Goal: Task Accomplishment & Management: Use online tool/utility

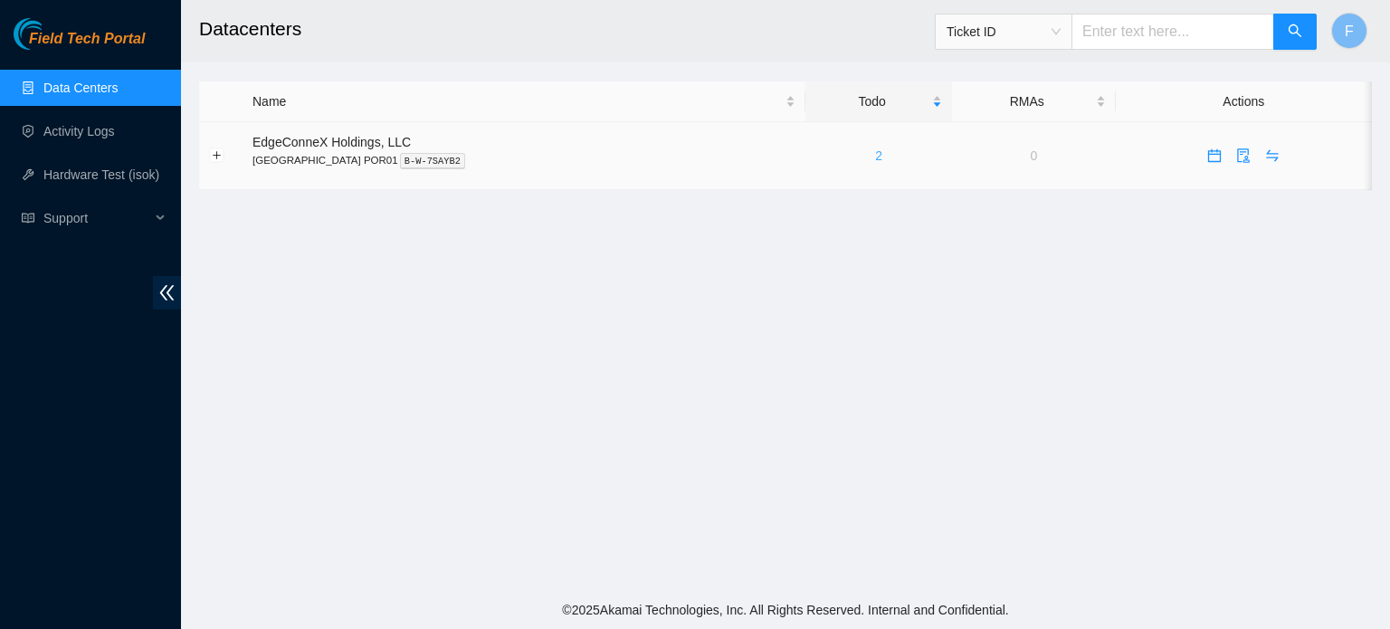
click at [875, 156] on link "2" at bounding box center [878, 155] width 7 height 14
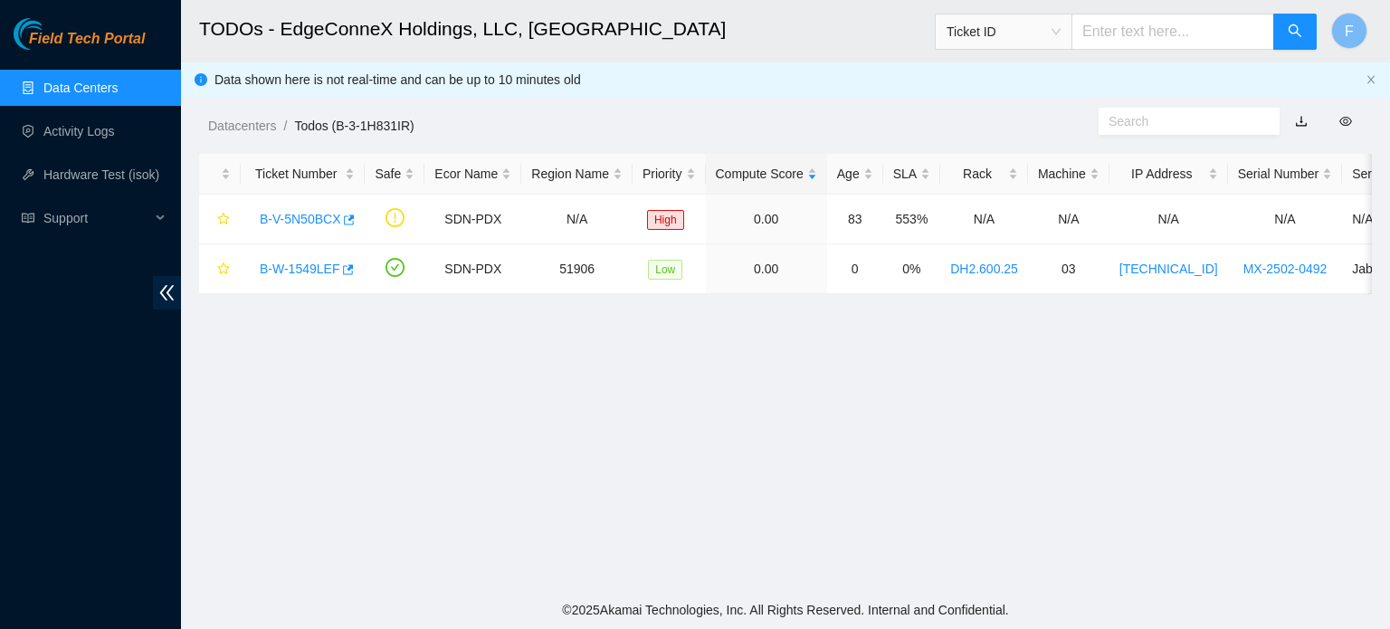
click at [882, 39] on h2 "TODOs - EdgeConneX Holdings, LLC, Portland POR01" at bounding box center [672, 29] width 947 height 58
click at [313, 217] on link "B-V-5N50BCX" at bounding box center [300, 219] width 81 height 14
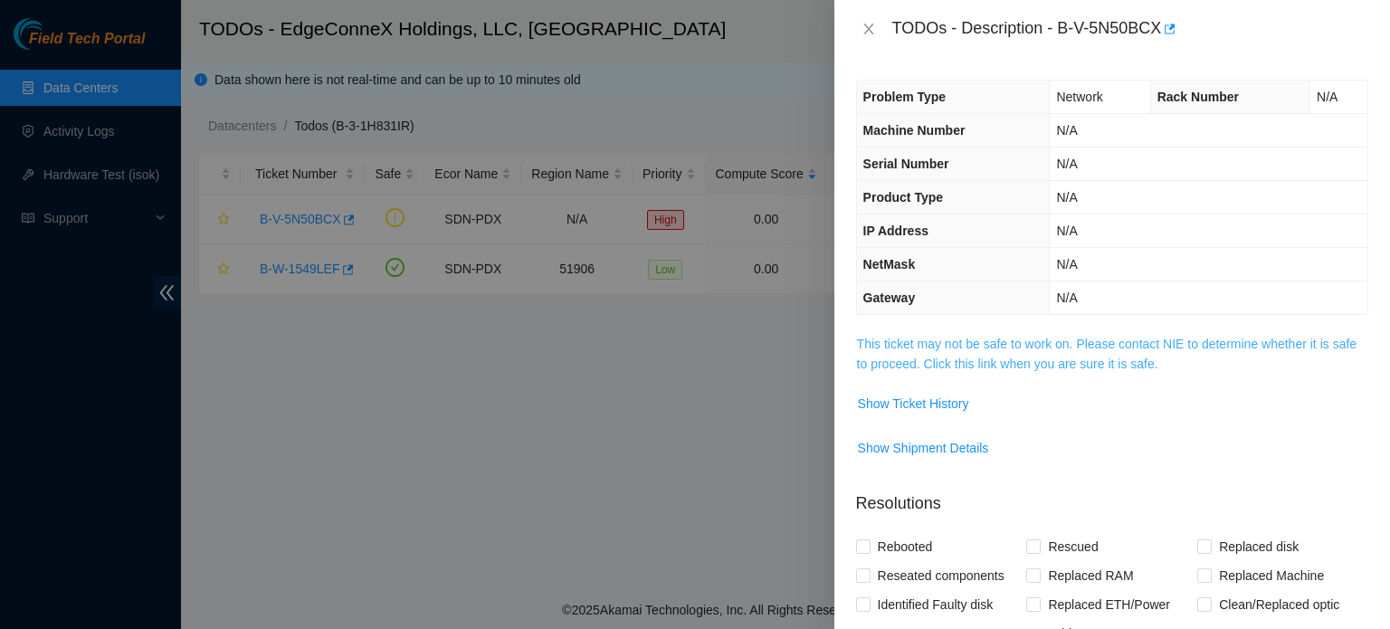
click at [922, 359] on link "This ticket may not be safe to work on. Please contact NIE to determine whether…" at bounding box center [1106, 354] width 499 height 34
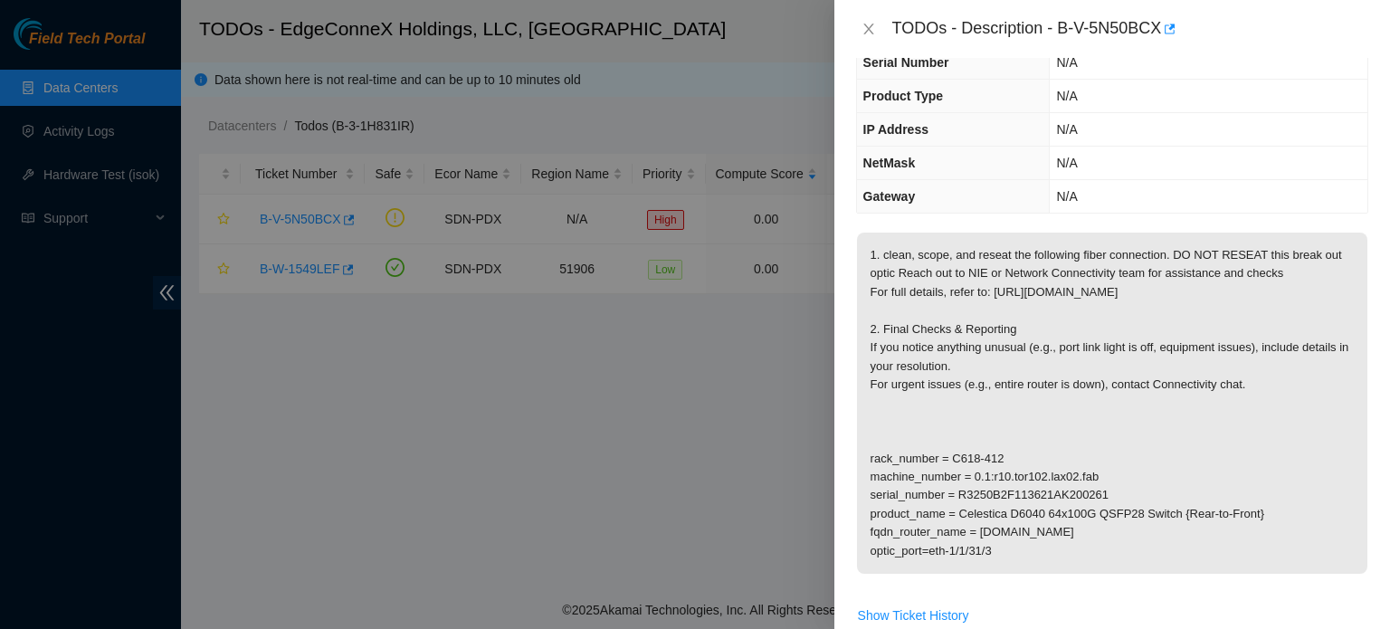
scroll to position [103, 0]
click at [872, 28] on icon "close" at bounding box center [868, 29] width 14 height 14
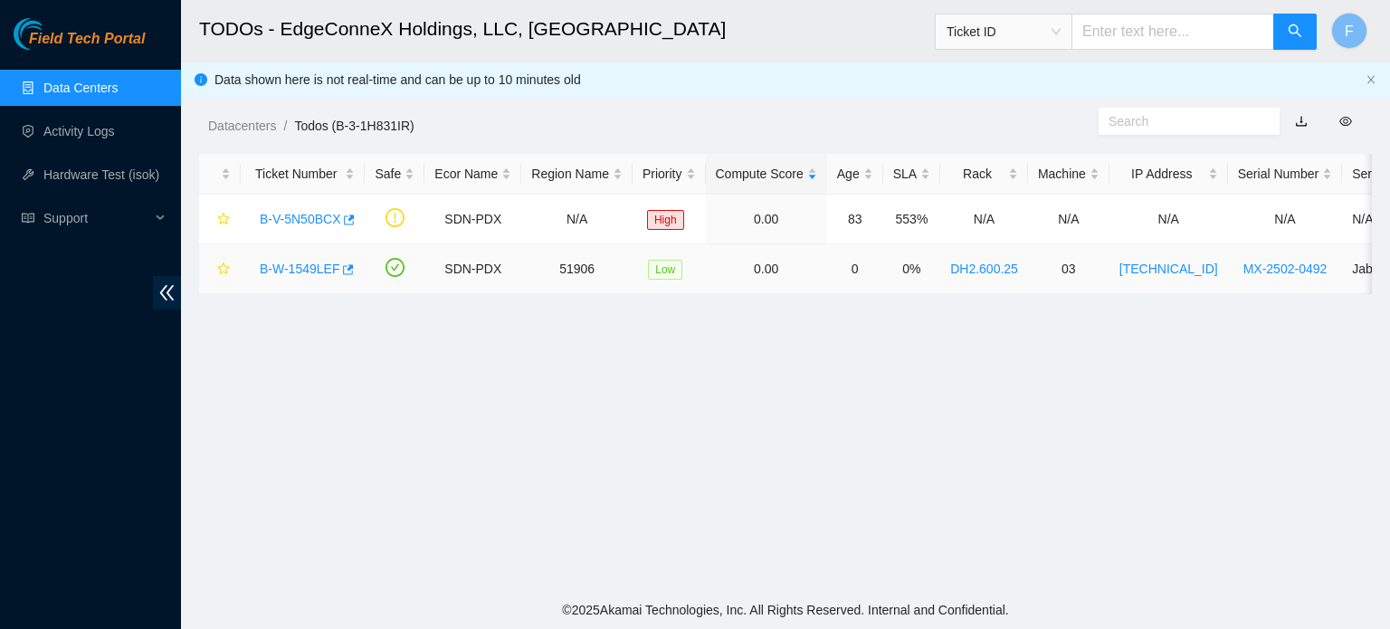
scroll to position [143, 0]
click at [311, 273] on link "B-W-1549LEF" at bounding box center [300, 268] width 80 height 14
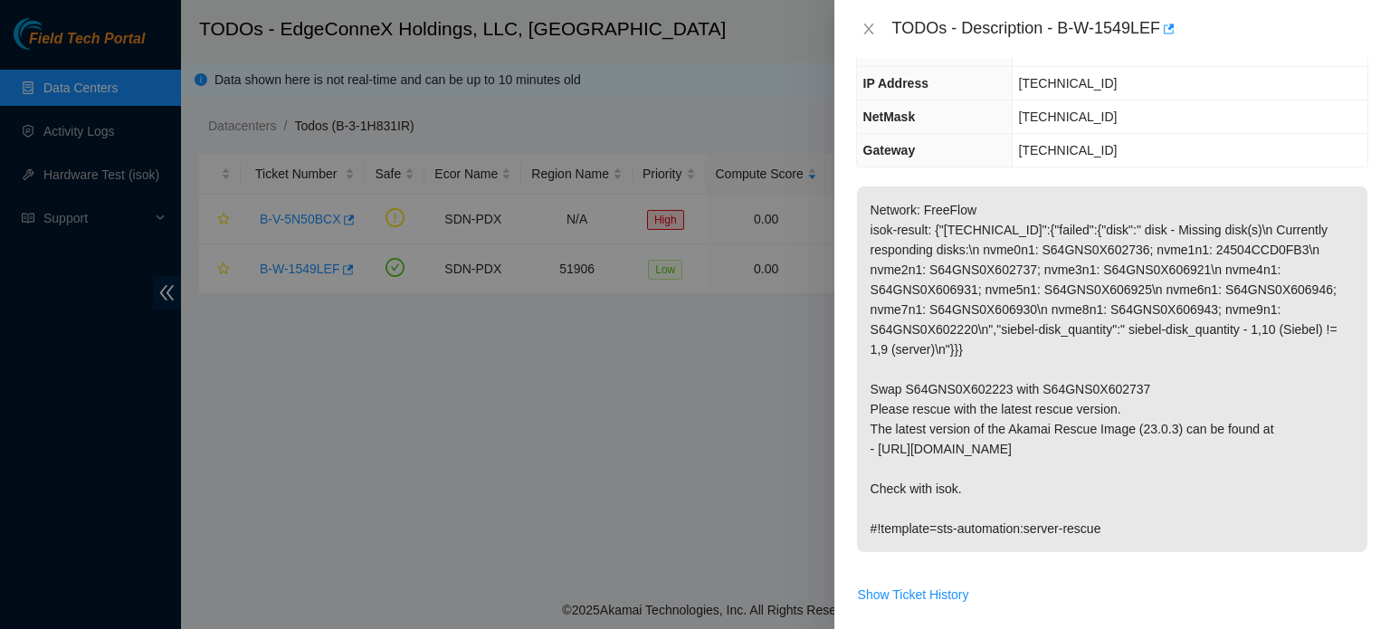
scroll to position [204, 0]
